Goal: Task Accomplishment & Management: Use online tool/utility

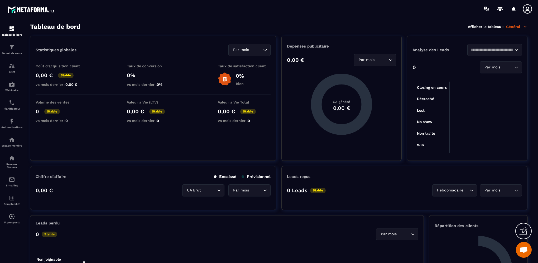
scroll to position [146, 0]
click at [12, 161] on img at bounding box center [12, 158] width 6 height 6
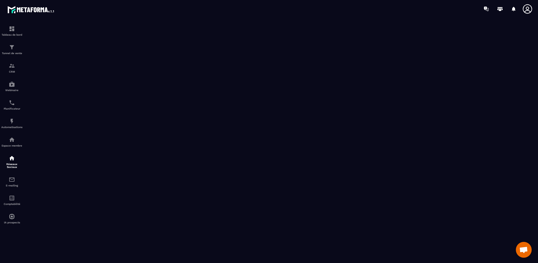
click at [519, 247] on span "Ouvrir le chat" at bounding box center [524, 250] width 16 height 16
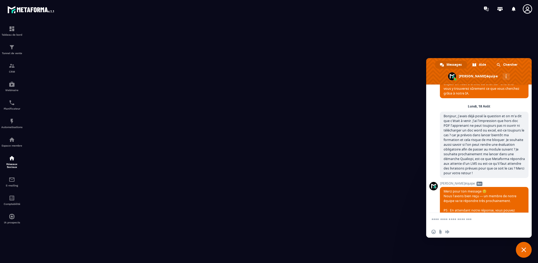
scroll to position [177, 0]
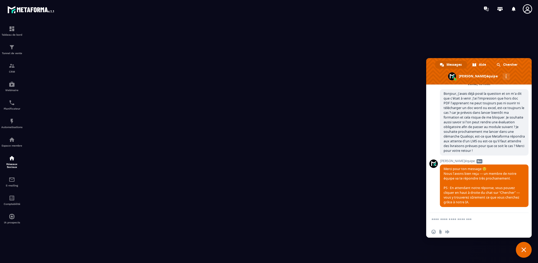
click at [456, 220] on textarea "Entrez votre message..." at bounding box center [473, 219] width 84 height 13
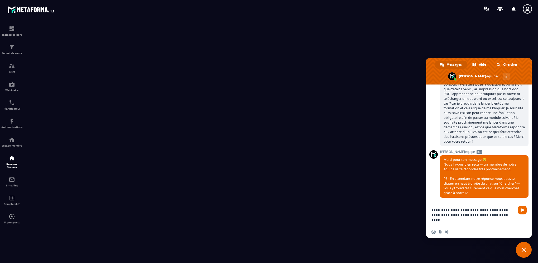
click at [430, 231] on div "Insérer un emoji Envoyer un fichier Message audio" at bounding box center [478, 232] width 105 height 12
click at [432, 231] on span "Insérer un emoji" at bounding box center [433, 231] width 4 height 4
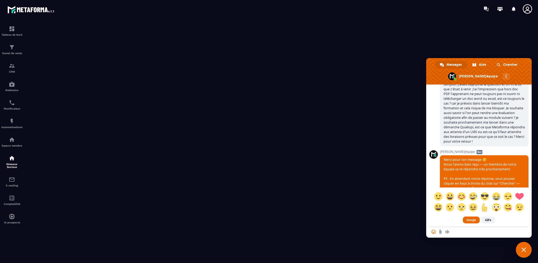
click at [505, 157] on div "Emojis GIFs" at bounding box center [478, 154] width 105 height 141
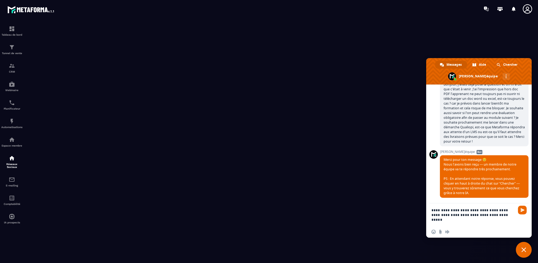
click at [445, 209] on textarea "**********" at bounding box center [473, 214] width 84 height 23
type textarea "**********"
click at [520, 211] on span "Envoyer" at bounding box center [522, 209] width 9 height 9
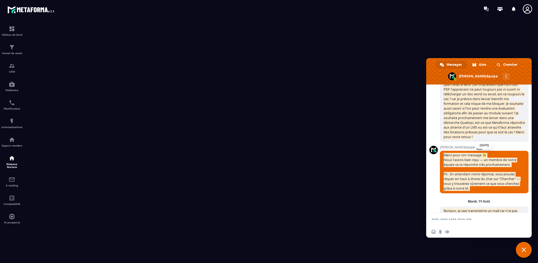
scroll to position [210, 0]
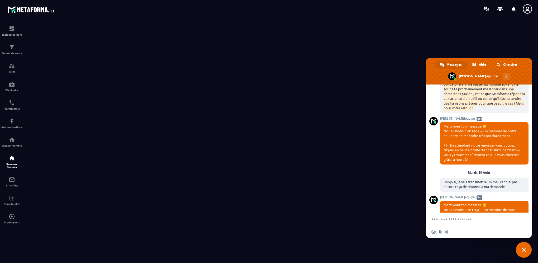
drag, startPoint x: 444, startPoint y: 166, endPoint x: 507, endPoint y: 114, distance: 81.7
click at [507, 113] on span "Bonjour, j'avais déjà posé la question et on m'a dit que c'était à venir. J'ai …" at bounding box center [484, 80] width 89 height 66
copy span "Bonjour, j'avais déjà posé la question et on m'a dit que c'était à venir. J'ai …"
click at [527, 251] on span "Fermer le chat" at bounding box center [524, 250] width 16 height 16
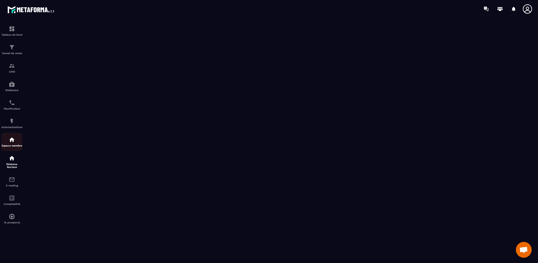
click at [9, 147] on p "Espace membre" at bounding box center [11, 145] width 21 height 3
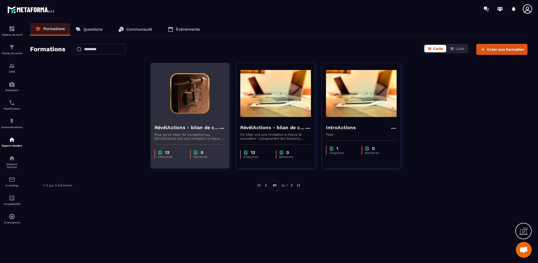
click at [181, 128] on h4 "RévélActions - bilan de compétences" at bounding box center [187, 127] width 64 height 7
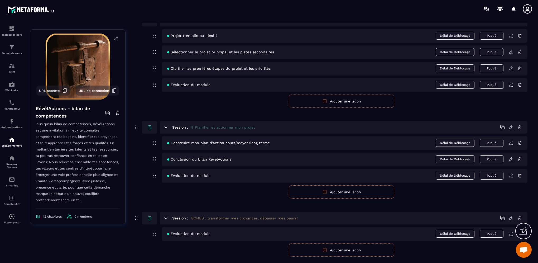
scroll to position [1225, 0]
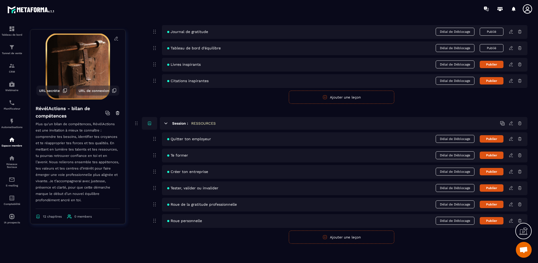
click at [511, 186] on icon at bounding box center [511, 187] width 5 height 5
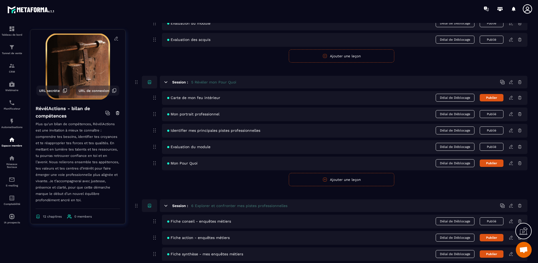
scroll to position [606, 0]
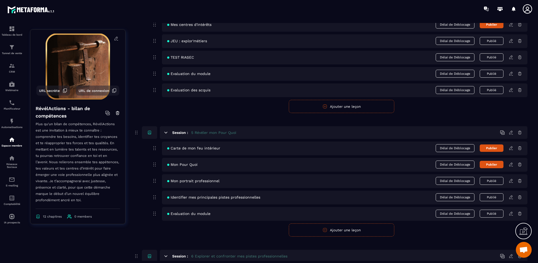
click at [202, 233] on form "Publier Annuler Ajouter une leçon" at bounding box center [342, 229] width 372 height 13
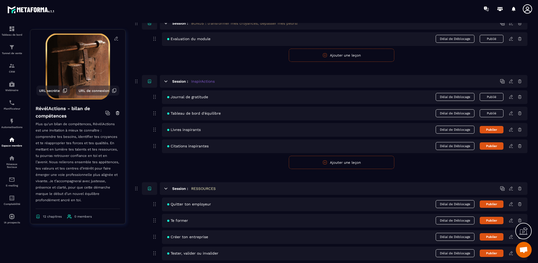
scroll to position [1213, 0]
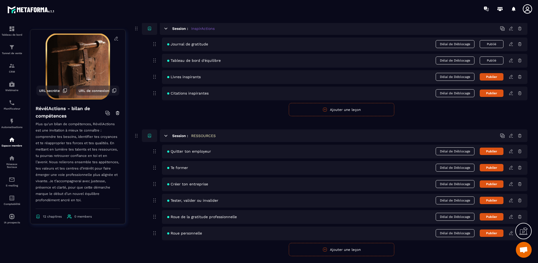
click at [510, 165] on icon at bounding box center [511, 167] width 5 height 5
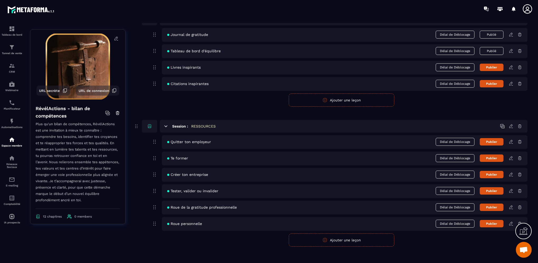
scroll to position [1225, 0]
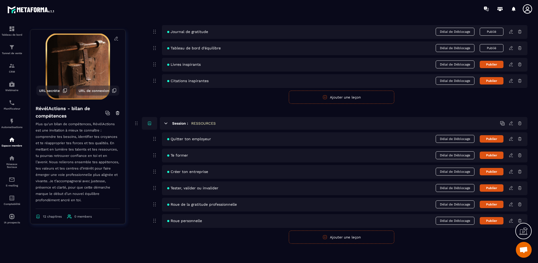
click at [520, 154] on icon at bounding box center [519, 155] width 5 height 5
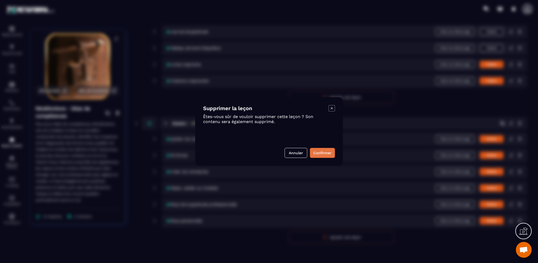
click at [323, 151] on button "Confirmer" at bounding box center [322, 153] width 25 height 10
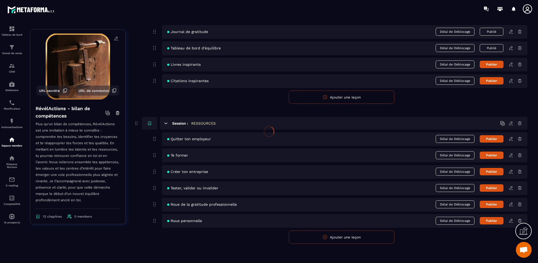
scroll to position [1209, 0]
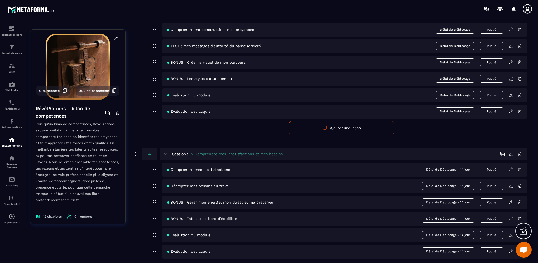
click at [112, 83] on img at bounding box center [77, 66] width 87 height 66
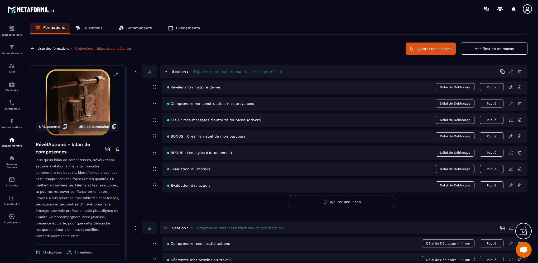
scroll to position [0, 0]
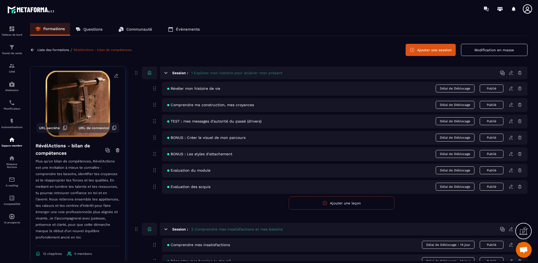
click at [53, 50] on p "Liste des formations" at bounding box center [53, 50] width 32 height 4
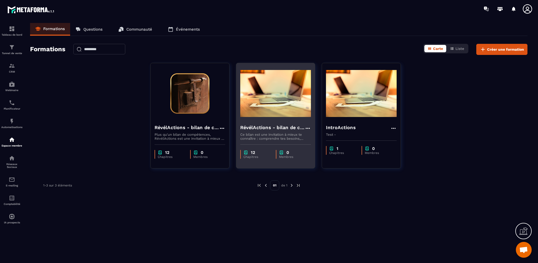
click at [283, 127] on h4 "RévélActions - bilan de compétences - Copy" at bounding box center [272, 127] width 64 height 7
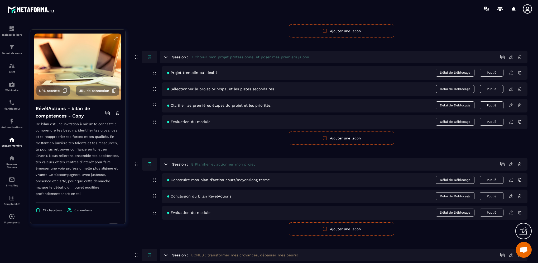
scroll to position [886, 0]
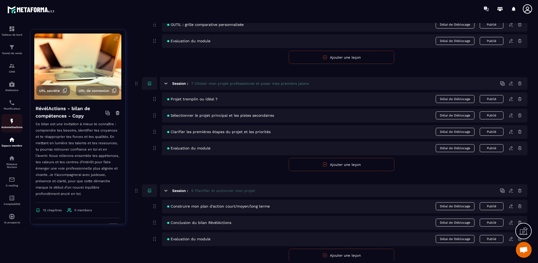
click at [14, 122] on img at bounding box center [12, 121] width 6 height 6
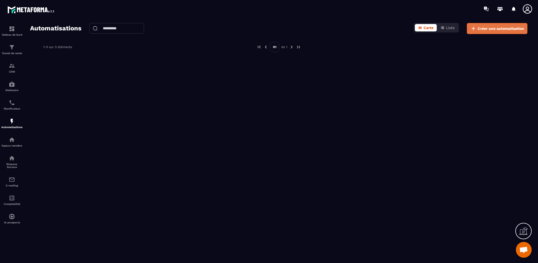
click at [510, 29] on span "Créer une automatisation" at bounding box center [500, 28] width 46 height 5
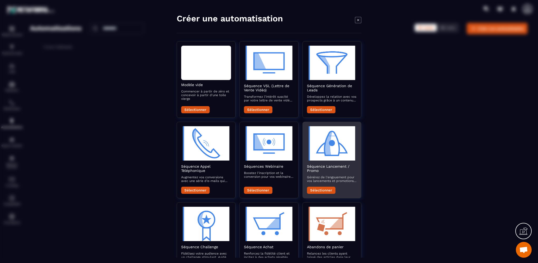
click at [314, 190] on button "Sélectionner" at bounding box center [321, 189] width 28 height 7
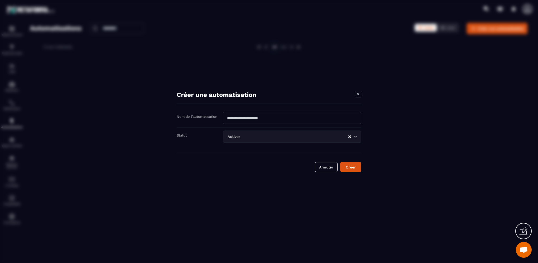
click at [258, 119] on input "Modal window" at bounding box center [292, 118] width 138 height 12
type input "**********"
click at [356, 137] on icon "Search for option" at bounding box center [355, 136] width 5 height 5
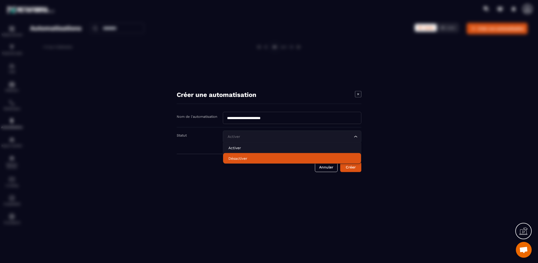
click at [241, 161] on p "Désactiver" at bounding box center [291, 158] width 127 height 5
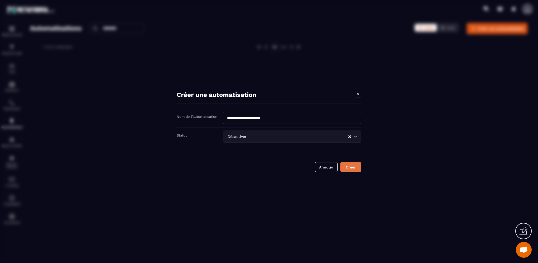
click at [355, 166] on button "Créer" at bounding box center [350, 167] width 21 height 10
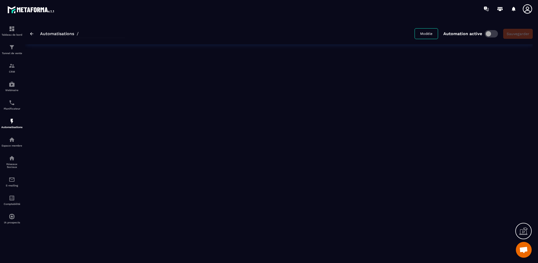
type input "**********"
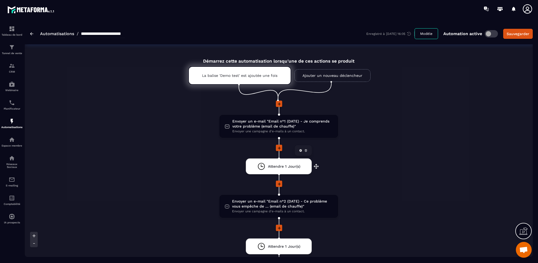
click at [284, 167] on span "Attendre 1 Jour(s)" at bounding box center [284, 166] width 32 height 5
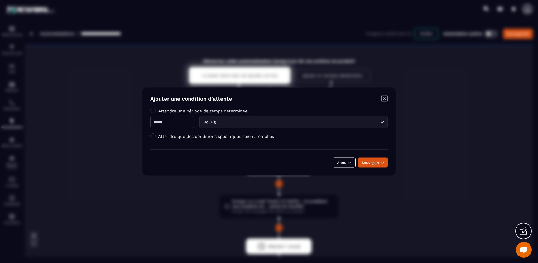
click at [385, 98] on icon "Modal window" at bounding box center [384, 98] width 6 height 6
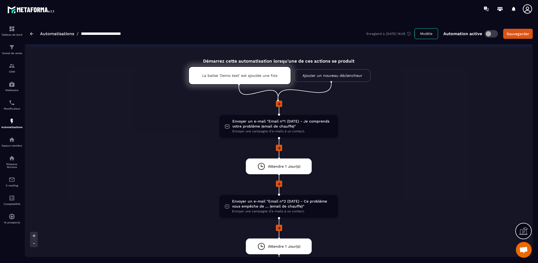
click at [60, 34] on link "Automatisations" at bounding box center [57, 33] width 34 height 5
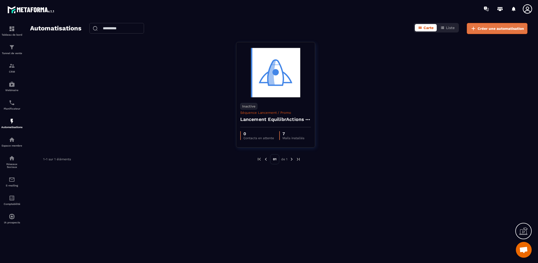
click at [498, 32] on button "Créer une automatisation" at bounding box center [497, 28] width 61 height 11
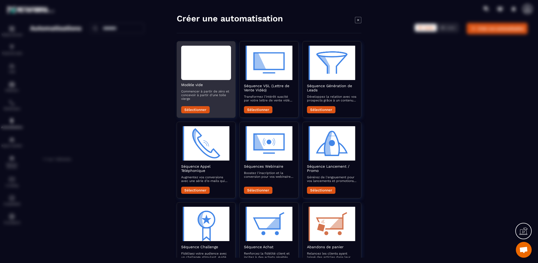
click at [196, 110] on button "Sélectionner" at bounding box center [195, 109] width 28 height 7
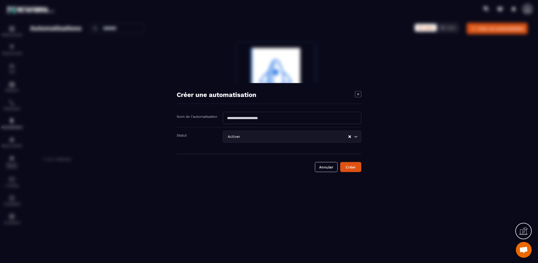
click at [294, 118] on input "Modal window" at bounding box center [292, 118] width 138 height 12
type input "**********"
click at [358, 136] on icon "Search for option" at bounding box center [355, 136] width 5 height 5
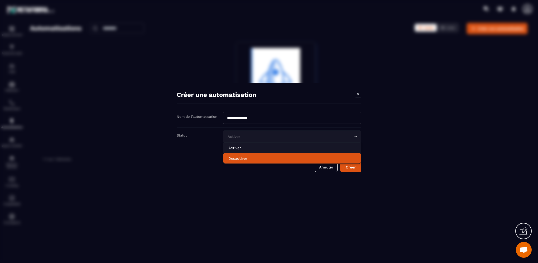
click at [311, 161] on p "Désactiver" at bounding box center [291, 158] width 127 height 5
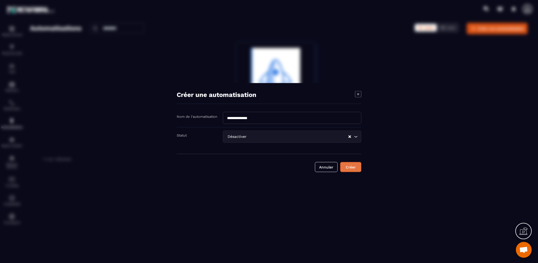
click at [350, 166] on button "Créer" at bounding box center [350, 167] width 21 height 10
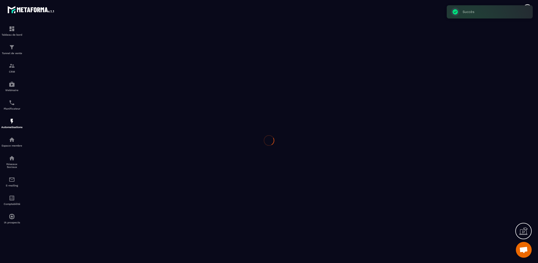
type input "**********"
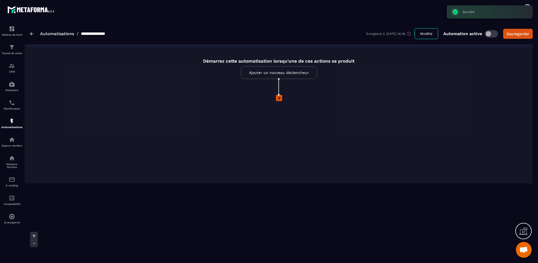
click at [264, 71] on link "Ajouter un nouveau déclencheur" at bounding box center [279, 72] width 76 height 13
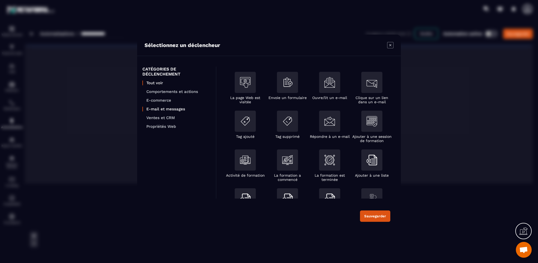
click at [165, 107] on p "E-mail et messages" at bounding box center [178, 109] width 64 height 5
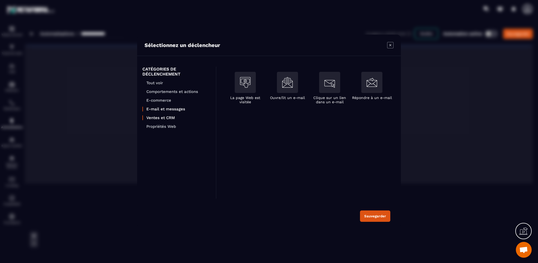
click at [153, 118] on p "Ventes et CRM" at bounding box center [178, 117] width 64 height 5
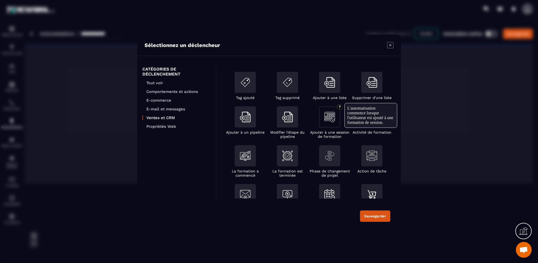
click at [327, 117] on img "Modal window" at bounding box center [329, 117] width 11 height 11
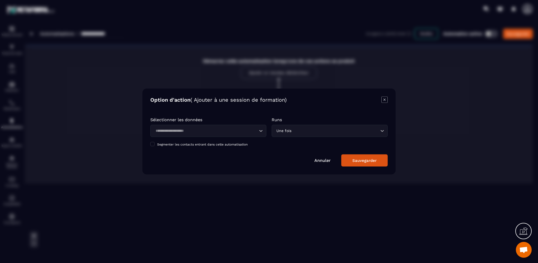
click at [191, 135] on div "Loading..." at bounding box center [208, 131] width 116 height 12
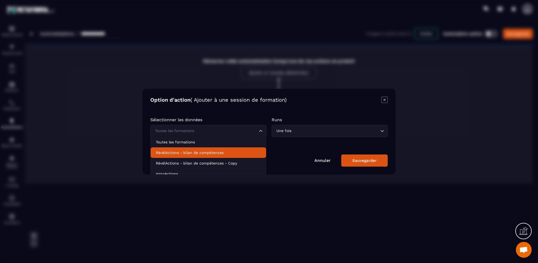
click at [189, 156] on li "RévélActions - bilan de compétences" at bounding box center [208, 152] width 115 height 11
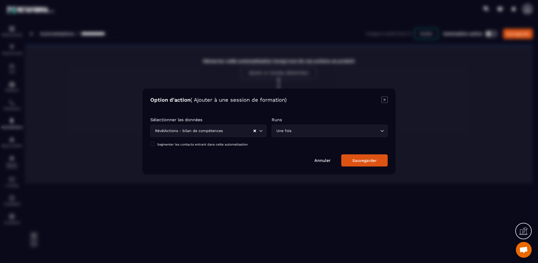
click at [331, 130] on input "Search for option" at bounding box center [335, 131] width 86 height 6
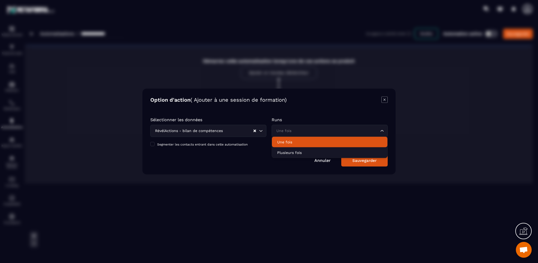
click at [314, 144] on p "Une fois" at bounding box center [329, 141] width 105 height 5
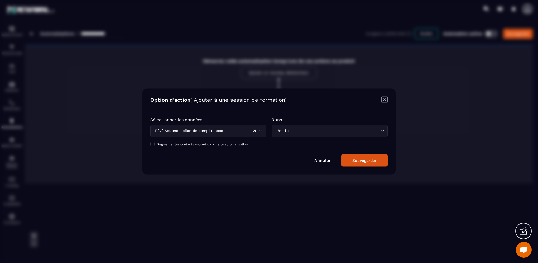
click at [356, 162] on div "Sauvegarder" at bounding box center [364, 160] width 24 height 5
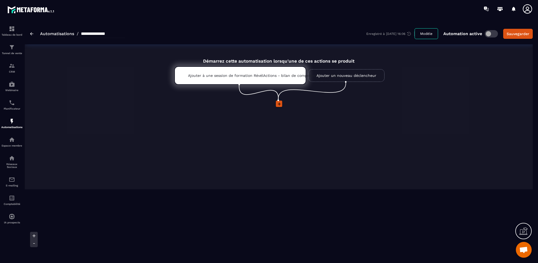
click at [278, 102] on icon at bounding box center [279, 103] width 5 height 5
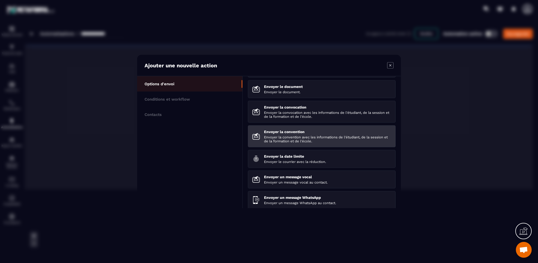
scroll to position [73, 0]
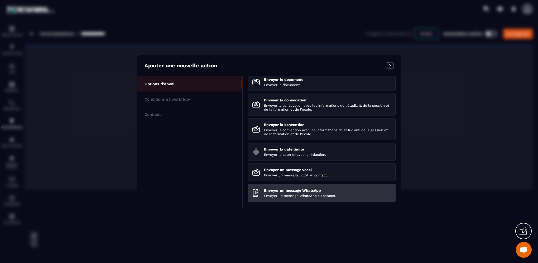
click at [303, 194] on p "Envoyer un message WhatsApp au contact." at bounding box center [327, 196] width 127 height 4
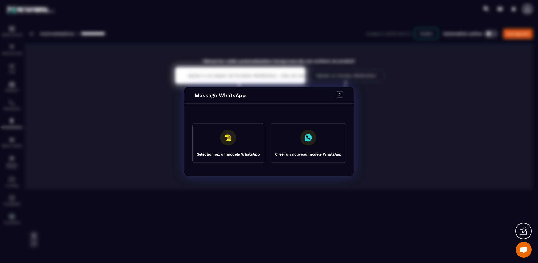
click at [225, 137] on rect "Modal window" at bounding box center [228, 138] width 16 height 16
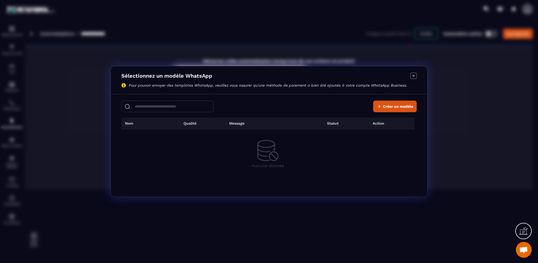
click at [412, 75] on icon "Modal window" at bounding box center [413, 76] width 6 height 6
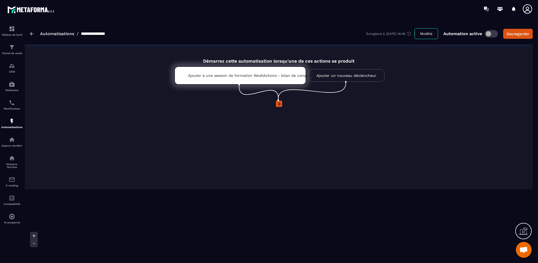
click at [279, 101] on icon at bounding box center [279, 103] width 5 height 5
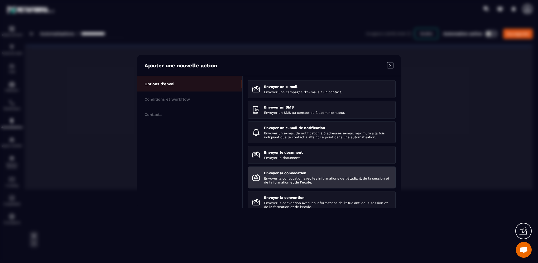
click at [294, 181] on p "Envoyer la convocation avec les informations de l'étudiant, de la session et de…" at bounding box center [327, 180] width 127 height 8
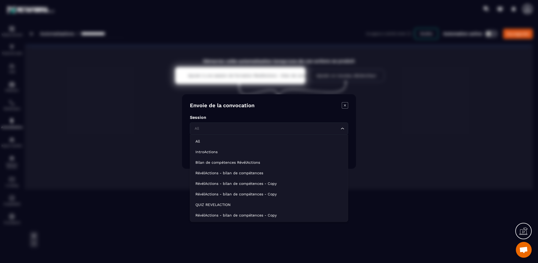
click at [342, 129] on icon "Search for option" at bounding box center [342, 128] width 5 height 5
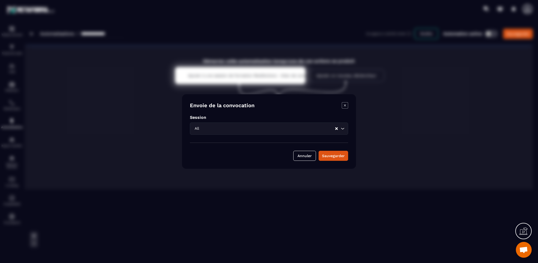
click at [155, 173] on div "Modal window" at bounding box center [269, 131] width 538 height 263
click at [342, 104] on icon "Modal window" at bounding box center [345, 105] width 6 height 6
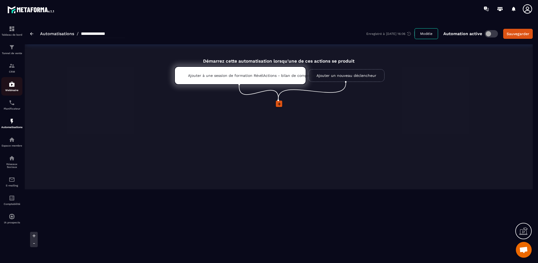
click at [10, 83] on img at bounding box center [12, 84] width 6 height 6
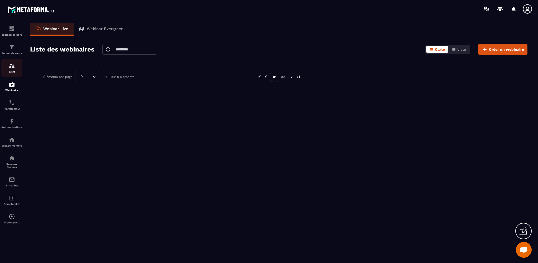
click at [15, 65] on img at bounding box center [12, 65] width 6 height 6
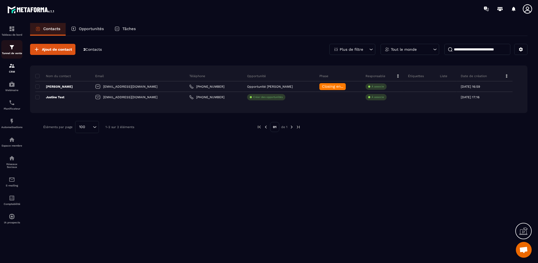
click at [13, 51] on div "Tunnel de vente" at bounding box center [11, 49] width 21 height 11
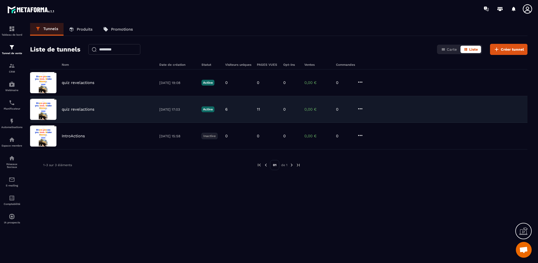
click at [360, 107] on icon at bounding box center [360, 108] width 6 height 6
click at [372, 122] on button "Modifier" at bounding box center [380, 119] width 42 height 9
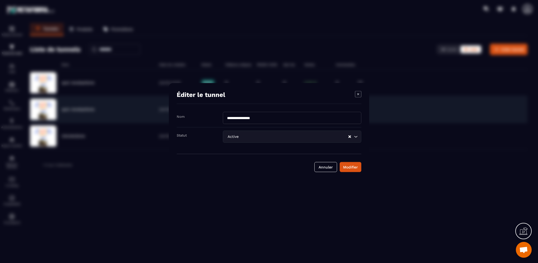
click at [359, 95] on icon "Modal window" at bounding box center [358, 94] width 6 height 6
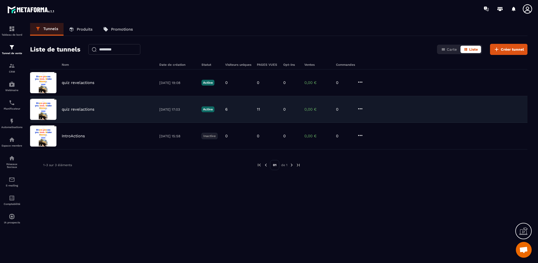
click at [41, 109] on img at bounding box center [43, 109] width 26 height 21
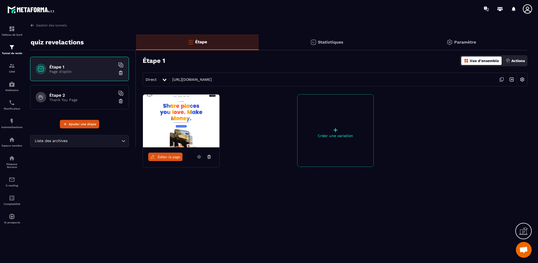
click at [332, 41] on p "Statistiques" at bounding box center [331, 42] width 26 height 5
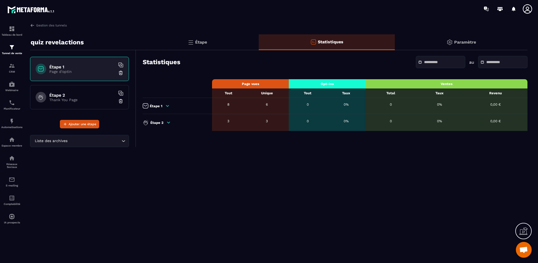
click at [76, 94] on h6 "Étape 2" at bounding box center [82, 95] width 66 height 5
